Goal: Navigation & Orientation: Find specific page/section

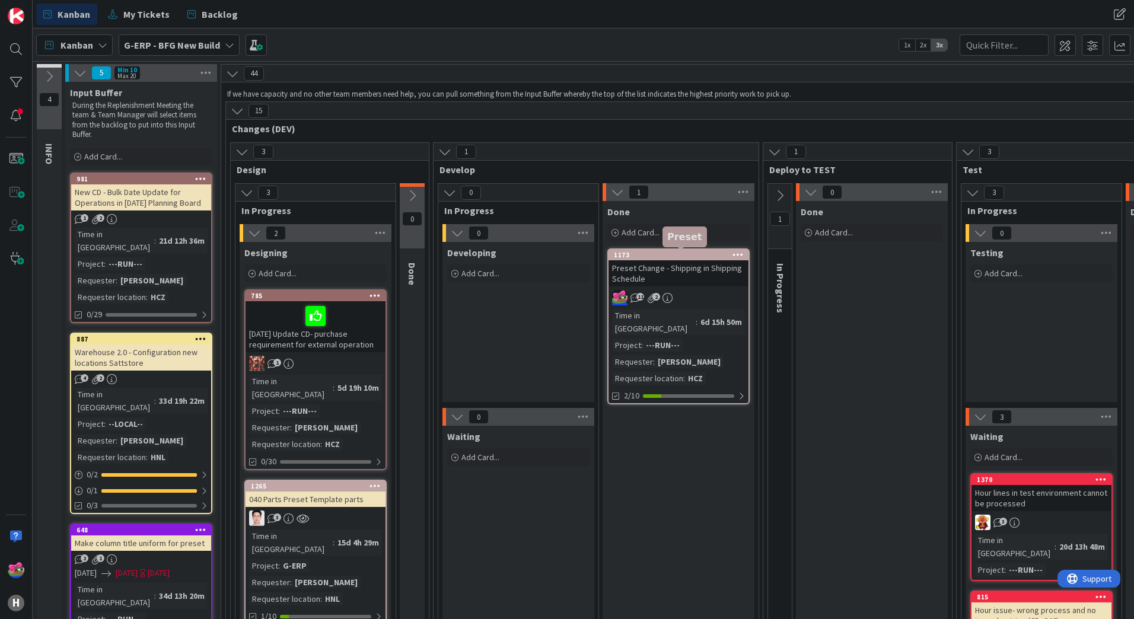
click at [687, 257] on div "1173" at bounding box center [681, 255] width 135 height 8
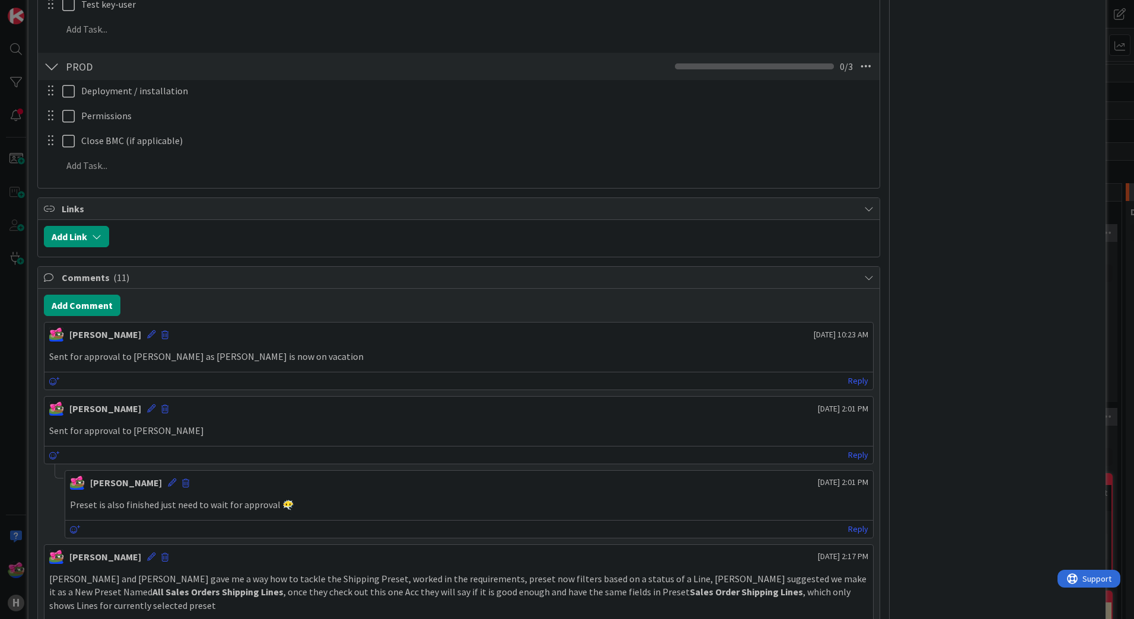
scroll to position [593, 0]
